Goal: Find specific page/section

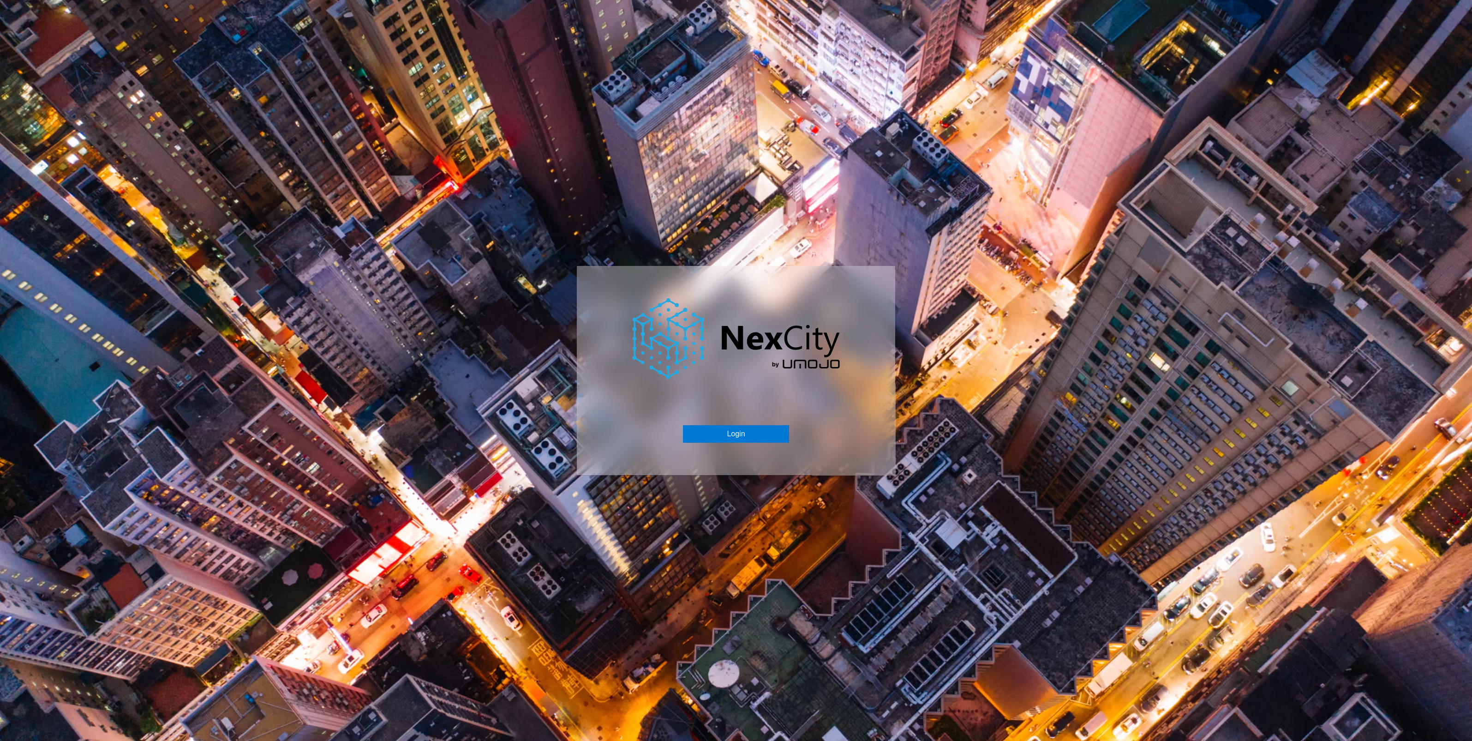
click at [724, 421] on div "Login" at bounding box center [736, 371] width 318 height 210
click at [725, 436] on button "Login" at bounding box center [736, 434] width 106 height 18
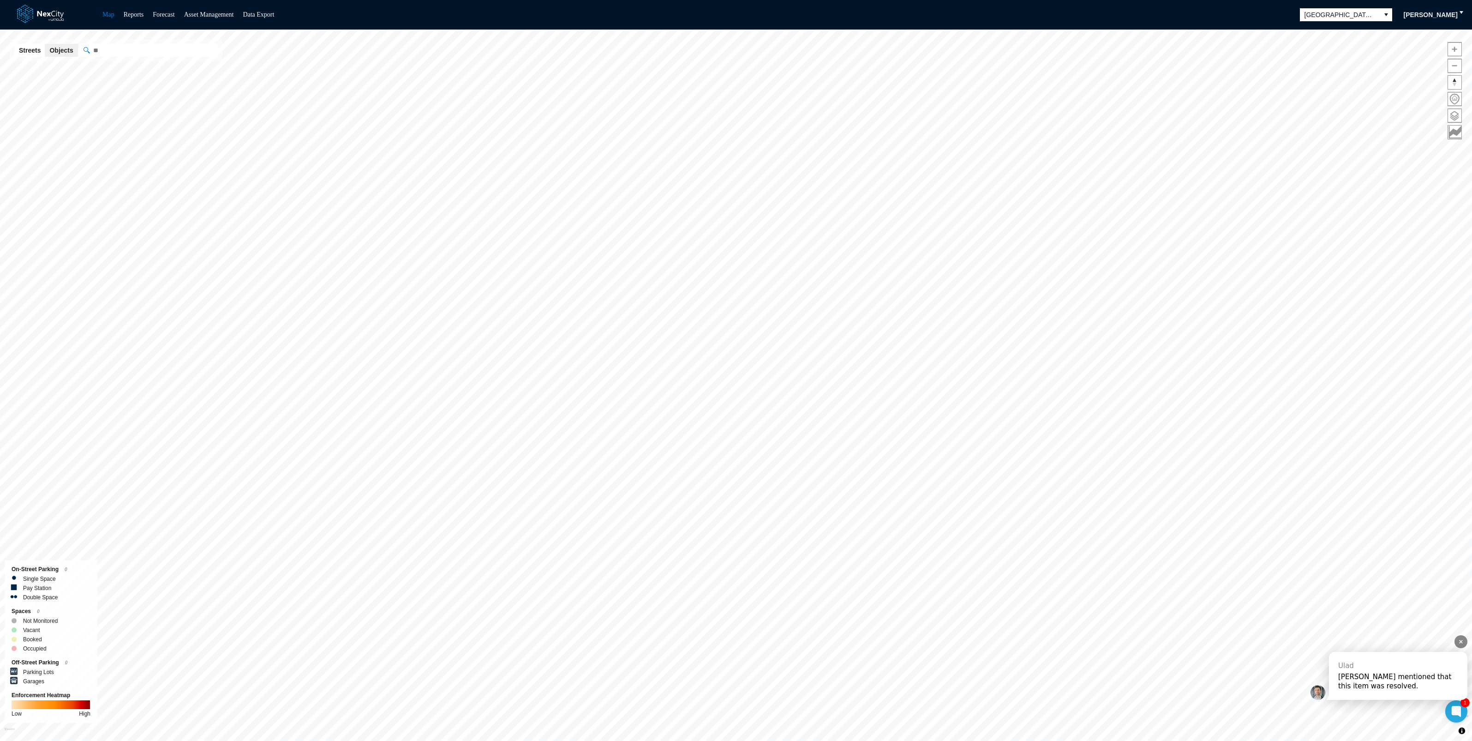
click at [1378, 674] on div "[PERSON_NAME] mentioned that this item was resolved." at bounding box center [1398, 681] width 120 height 18
click at [1457, 118] on span at bounding box center [1454, 115] width 13 height 13
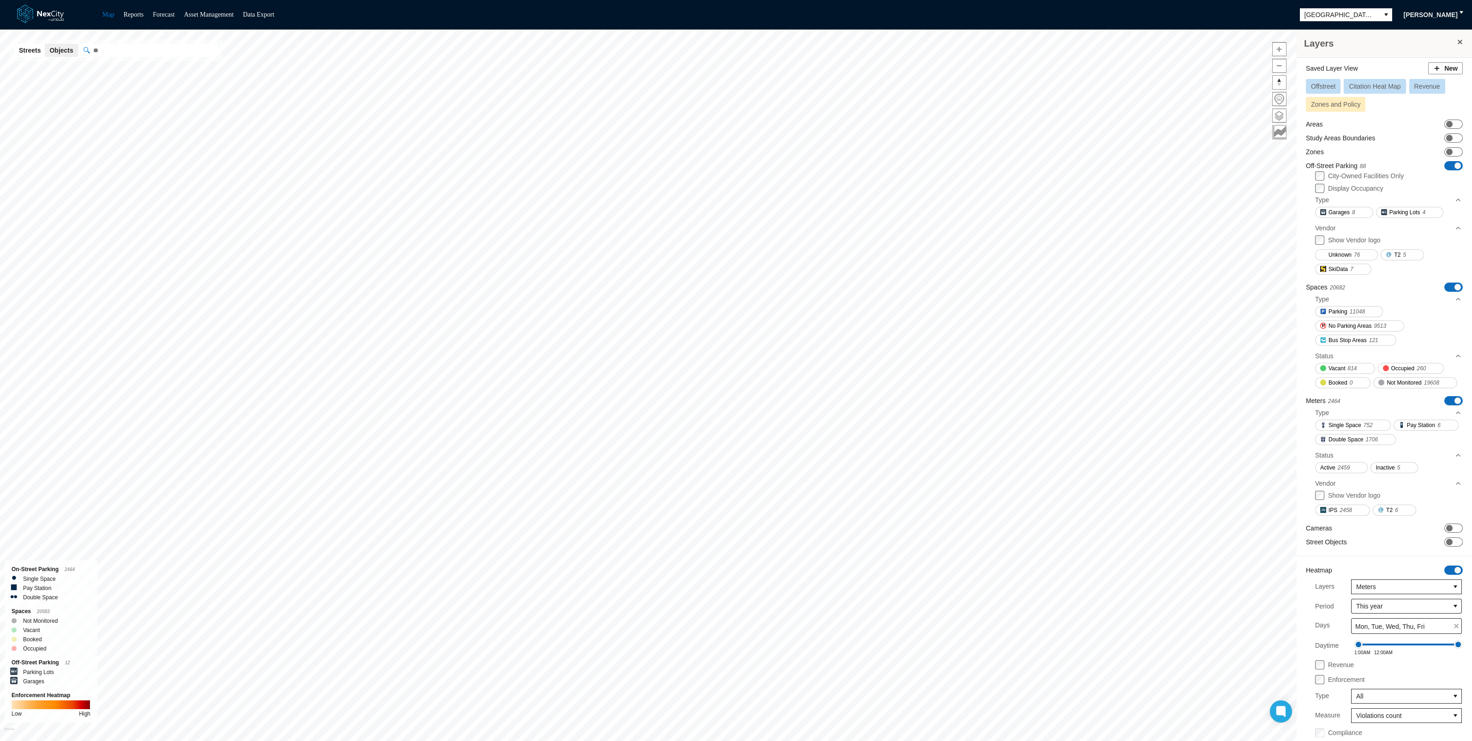
click at [1455, 164] on span at bounding box center [1458, 165] width 6 height 6
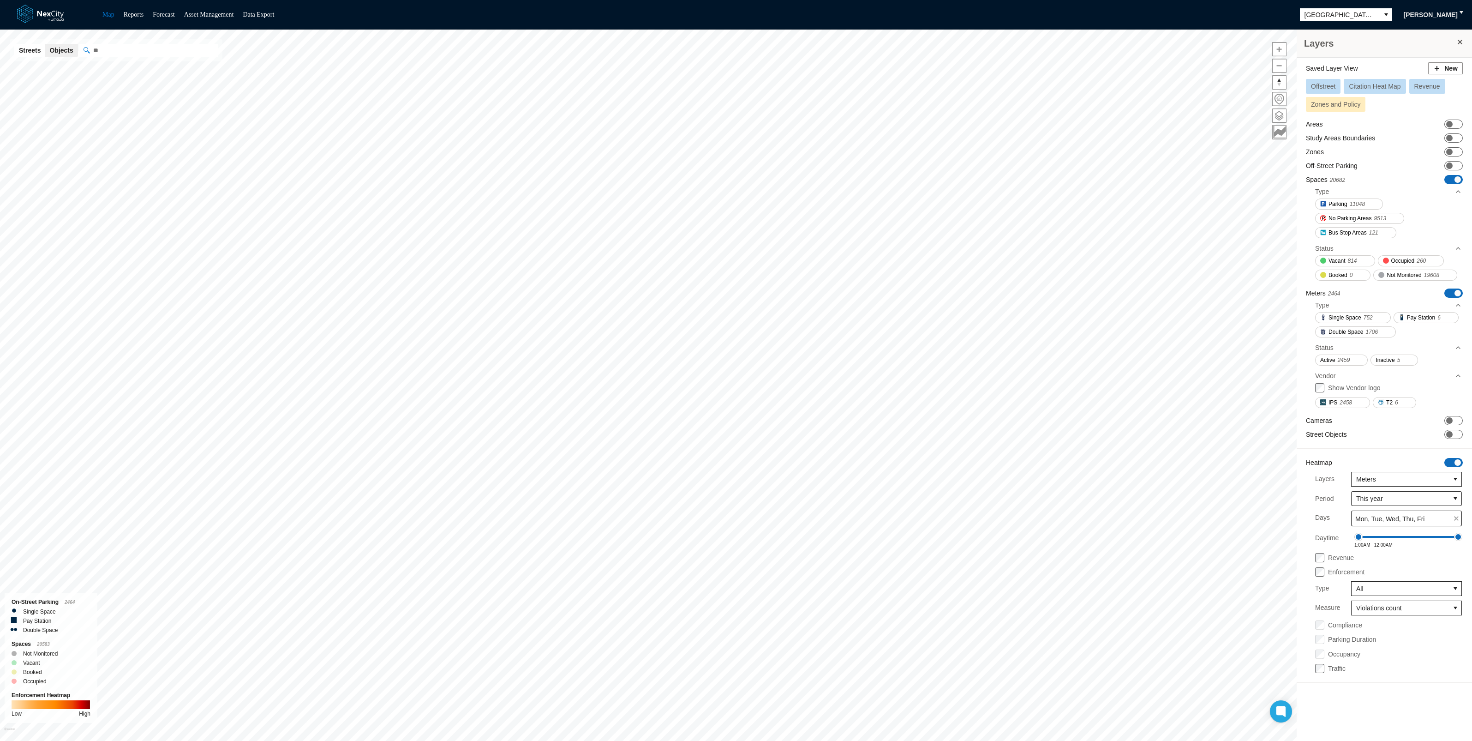
click at [1456, 177] on span at bounding box center [1458, 179] width 6 height 6
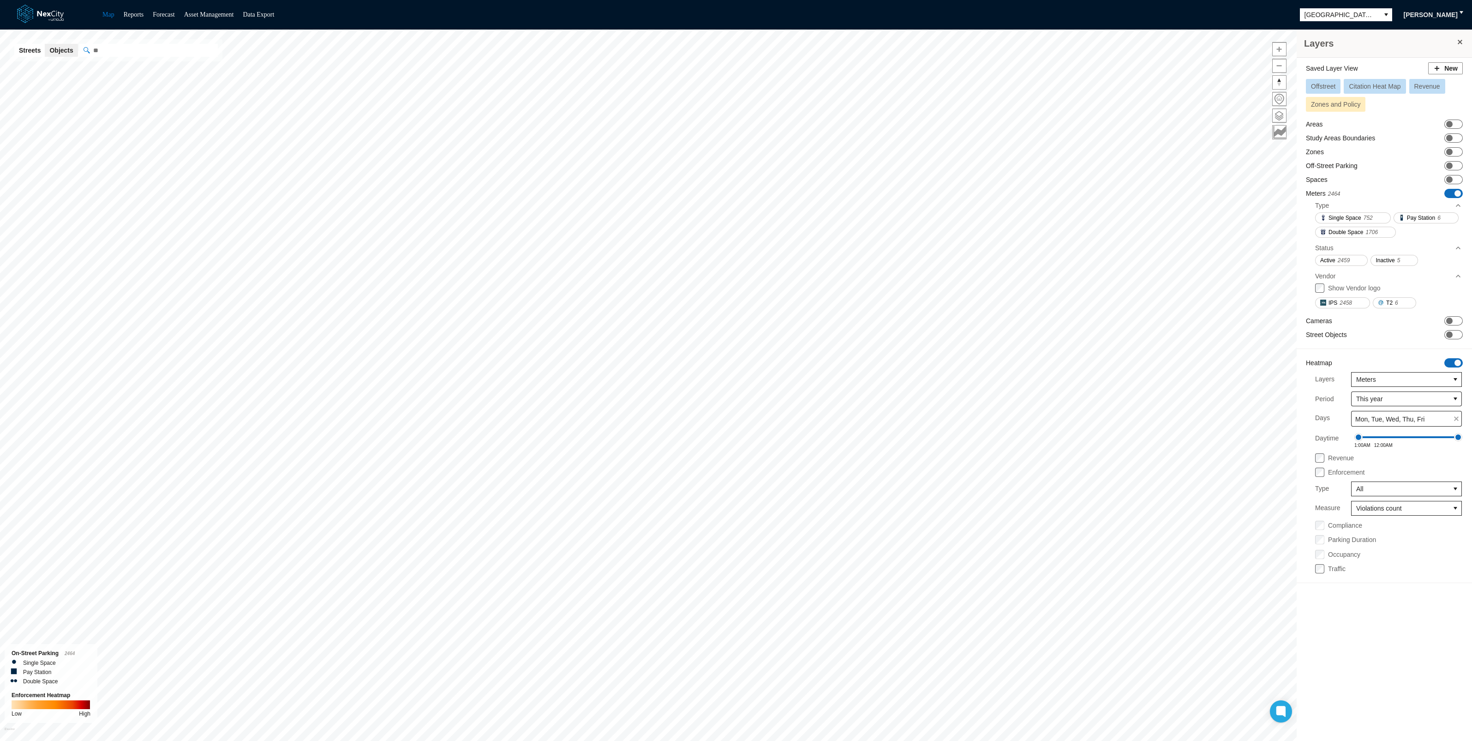
click at [1458, 193] on span at bounding box center [1458, 193] width 6 height 6
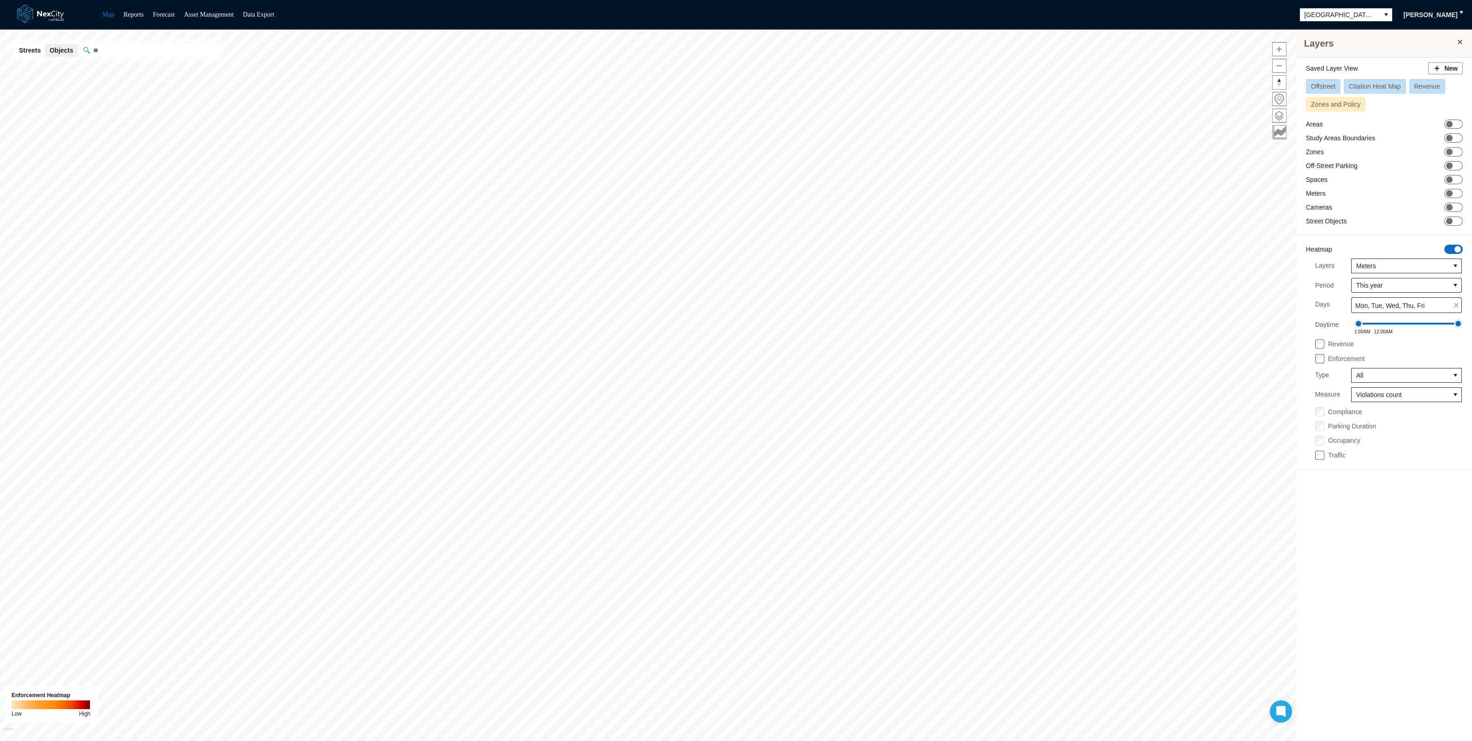
click at [1457, 246] on span at bounding box center [1458, 249] width 6 height 6
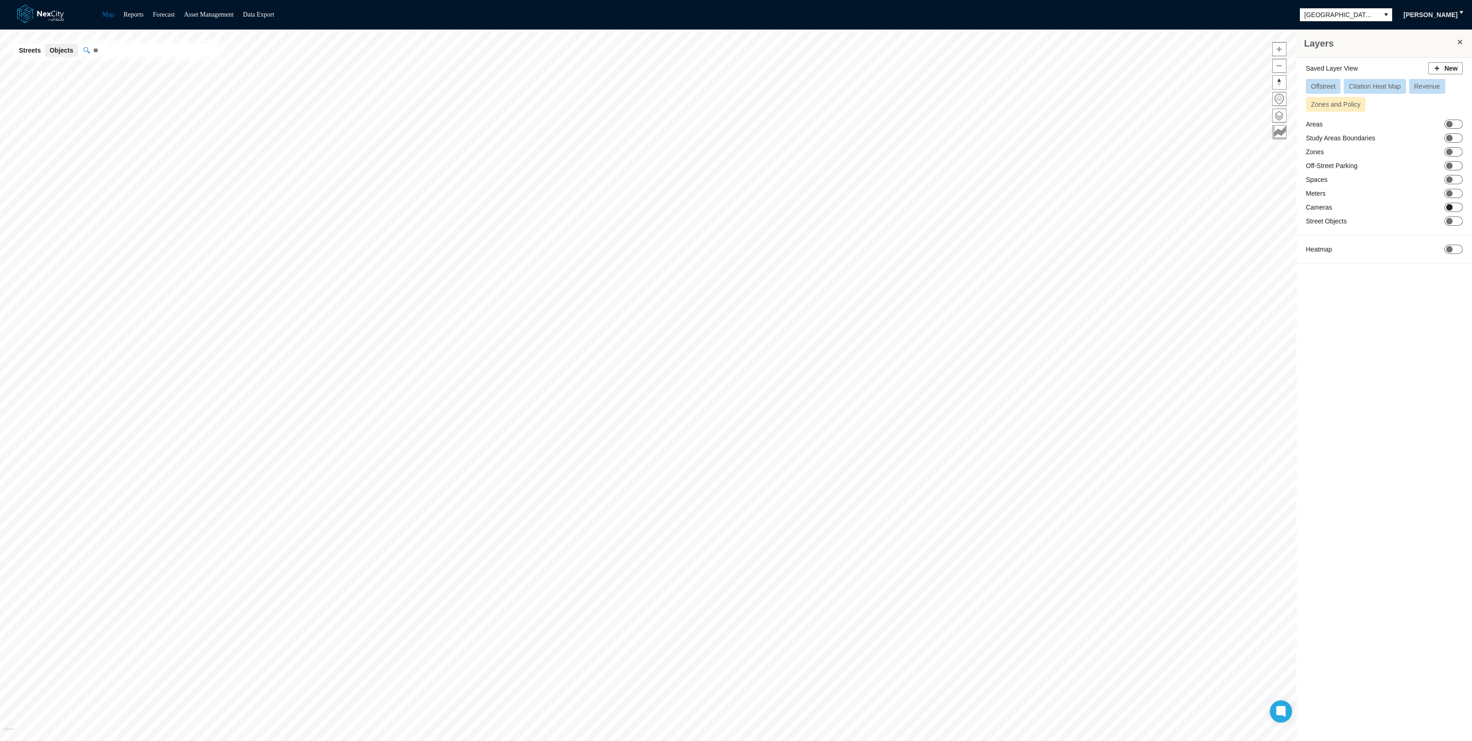
click at [1453, 205] on span "ON OFF" at bounding box center [1454, 207] width 18 height 9
click at [582, 370] on span at bounding box center [580, 370] width 7 height 7
